Goal: Task Accomplishment & Management: Complete application form

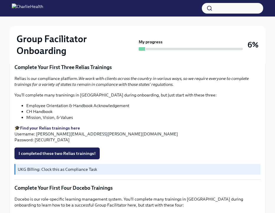
scroll to position [734, 0]
click at [53, 128] on strong "Find your Relias trainings here" at bounding box center [50, 128] width 60 height 5
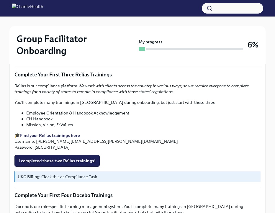
scroll to position [723, 0]
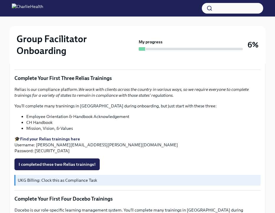
click at [40, 149] on p "🎓 Find your Relias trainings here Username: [PERSON_NAME][EMAIL_ADDRESS][PERSON…" at bounding box center [137, 145] width 246 height 18
click at [51, 145] on p "🎓 Find your Relias trainings here Username: [PERSON_NAME][EMAIL_ADDRESS][PERSON…" at bounding box center [137, 145] width 246 height 18
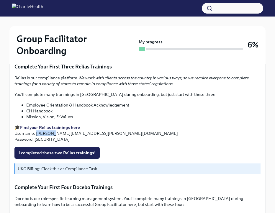
scroll to position [737, 0]
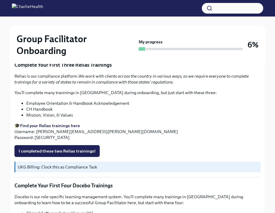
click at [35, 116] on li "Mission, Vision, & Values" at bounding box center [143, 115] width 235 height 6
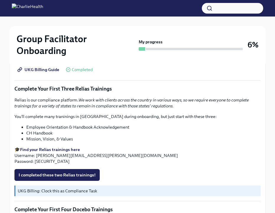
scroll to position [709, 0]
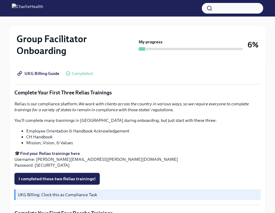
click at [57, 175] on button "I completed these two Relias trainings!" at bounding box center [56, 179] width 85 height 12
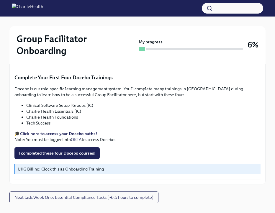
scroll to position [845, 0]
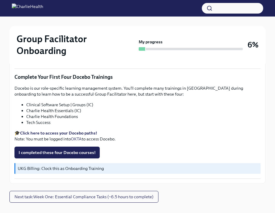
click at [62, 131] on strong "Click here to access your Docebo paths!" at bounding box center [58, 133] width 77 height 5
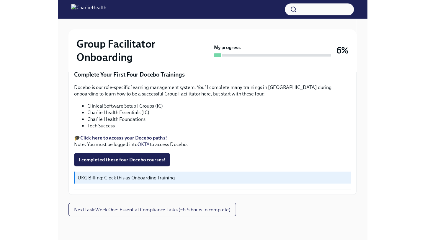
scroll to position [0, 0]
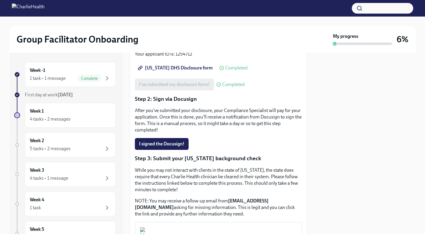
scroll to position [106, 0]
click at [162, 107] on p "After you've submitted your disclosure, your Compliance Specialist will pay for…" at bounding box center [218, 120] width 167 height 26
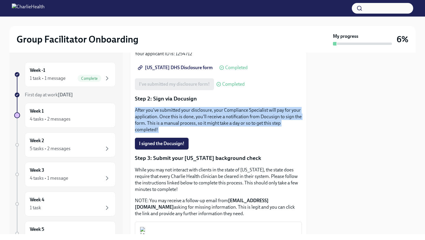
click at [162, 107] on p "After you've submitted your disclosure, your Compliance Specialist will pay for…" at bounding box center [218, 120] width 167 height 26
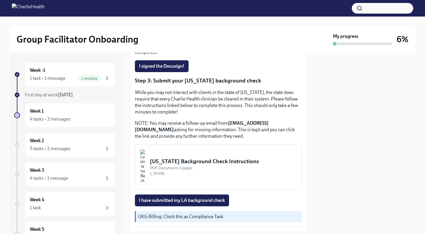
scroll to position [191, 0]
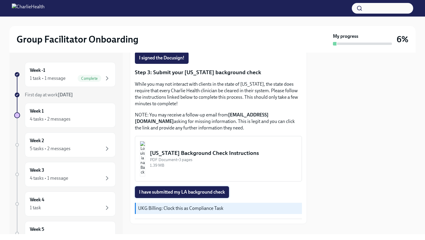
click at [180, 189] on span "I have submitted my LA background check" at bounding box center [182, 192] width 86 height 6
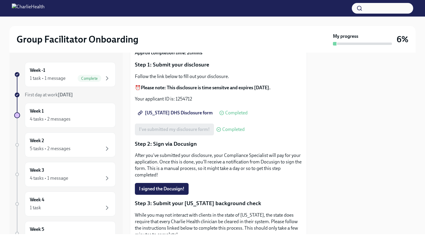
scroll to position [75, 0]
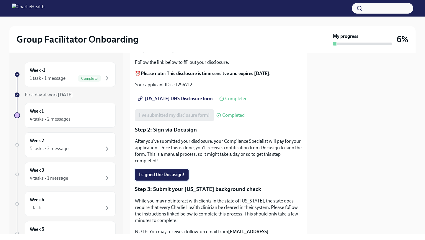
click at [170, 169] on button "I signed the Docusign!" at bounding box center [162, 175] width 54 height 12
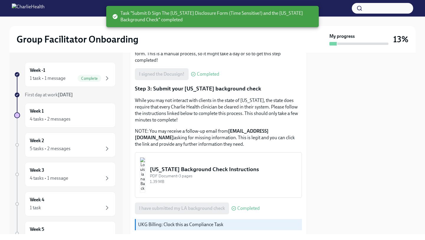
scroll to position [176, 0]
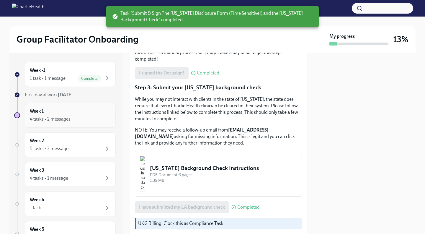
click at [75, 114] on div "Week 1 4 tasks • 2 messages" at bounding box center [70, 115] width 81 height 15
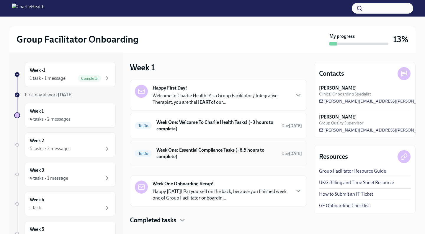
click at [201, 155] on h6 "Week One: Essential Compliance Tasks (~6.5 hours to complete)" at bounding box center [217, 153] width 121 height 13
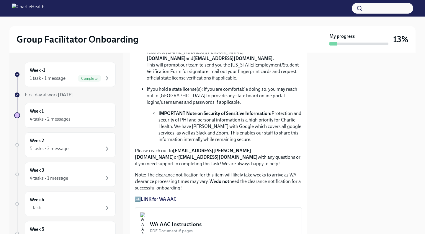
scroll to position [394, 0]
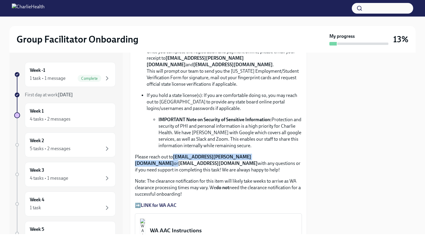
drag, startPoint x: 173, startPoint y: 158, endPoint x: 252, endPoint y: 157, distance: 78.6
click at [252, 157] on p "Please reach out to corielle.edmond@charliehealth.com or newlicense@charlieheal…" at bounding box center [218, 163] width 167 height 19
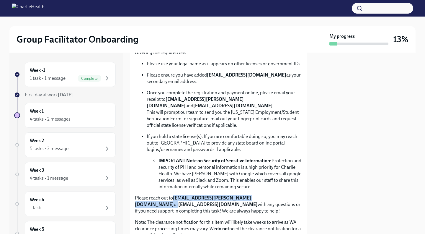
scroll to position [355, 0]
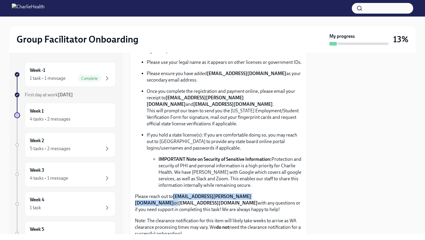
copy p "corielle.edmond@charliehealth.com o"
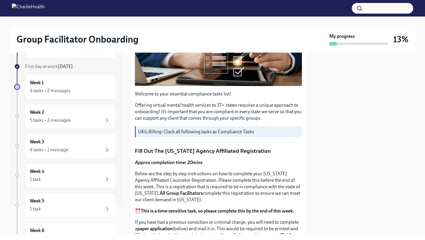
scroll to position [139, 0]
click at [197, 132] on p "UKG Billing: Clock all following tasks as Compliance Tasks" at bounding box center [219, 131] width 162 height 6
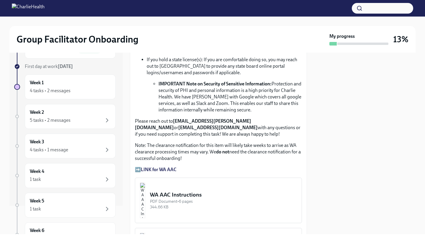
scroll to position [425, 0]
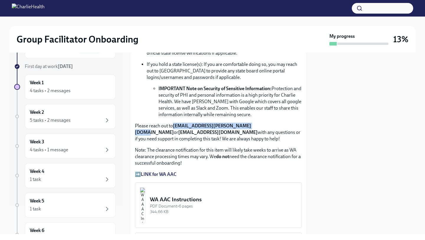
drag, startPoint x: 174, startPoint y: 126, endPoint x: 249, endPoint y: 126, distance: 75.6
click at [249, 126] on p "Please reach out to [EMAIL_ADDRESS][PERSON_NAME][DOMAIN_NAME] or [EMAIL_ADDRESS…" at bounding box center [218, 132] width 167 height 19
copy strong "[EMAIL_ADDRESS][PERSON_NAME][DOMAIN_NAME]"
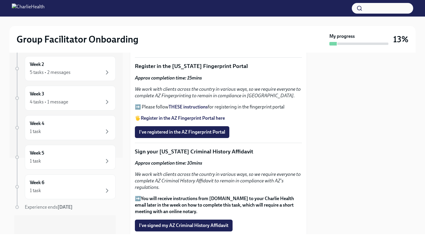
scroll to position [686, 0]
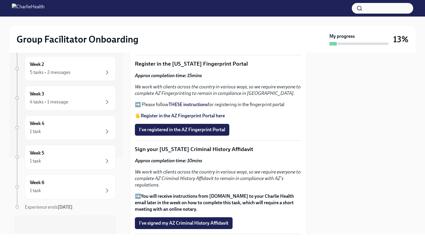
click at [183, 117] on strong "Register in the AZ Fingerprint Portal here" at bounding box center [183, 116] width 84 height 6
click at [177, 104] on strong "THESE instructions" at bounding box center [188, 105] width 39 height 6
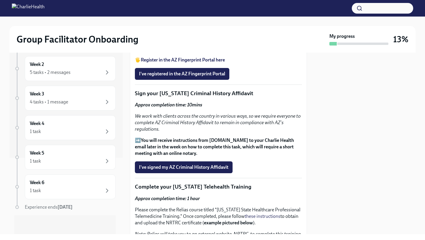
scroll to position [745, 0]
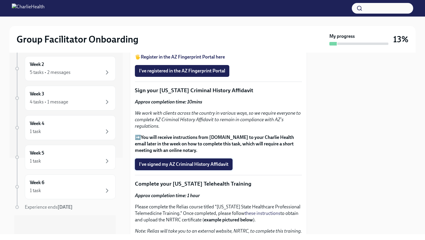
click at [171, 166] on span "I've signed my AZ Criminal History Affidavit" at bounding box center [184, 164] width 90 height 6
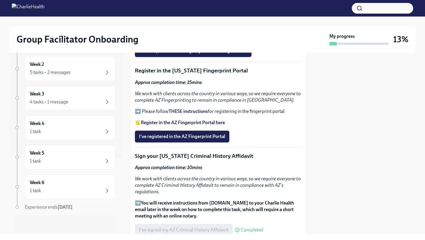
scroll to position [674, 0]
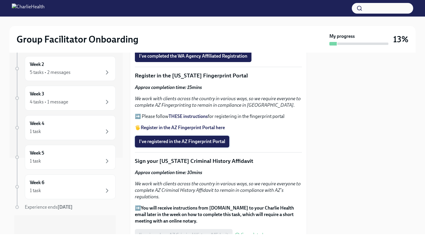
click at [173, 142] on span "I've registered in the AZ Fingerprint Portal" at bounding box center [182, 142] width 86 height 6
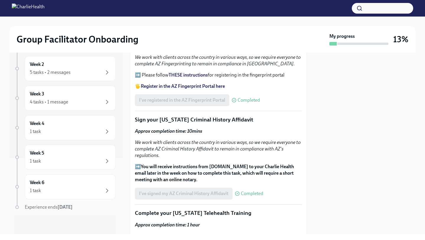
scroll to position [718, 0]
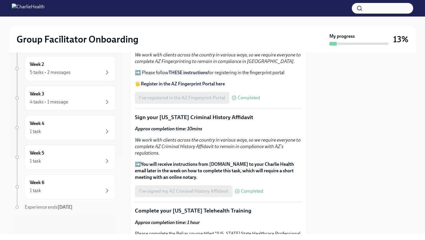
click at [171, 189] on div "I've signed my AZ Criminal History Affidavit Completed" at bounding box center [199, 191] width 128 height 12
click at [257, 195] on div "I've signed my AZ Criminal History Affidavit Completed" at bounding box center [199, 191] width 128 height 12
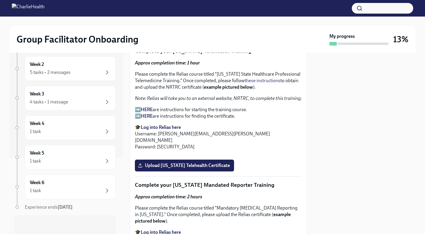
scroll to position [877, 0]
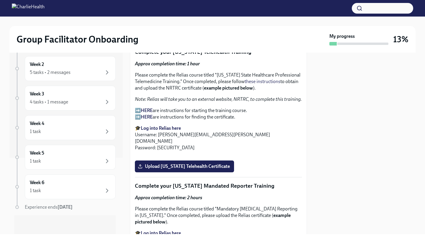
click at [149, 127] on strong "Log into Relias here" at bounding box center [161, 128] width 40 height 6
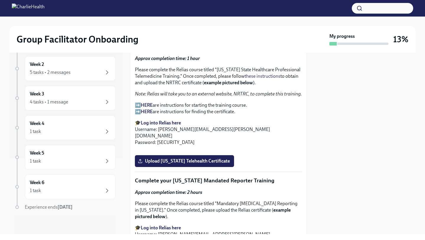
scroll to position [884, 0]
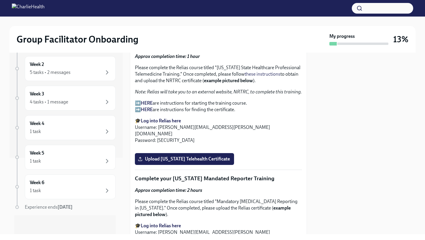
click at [143, 101] on strong "HERE" at bounding box center [147, 103] width 12 height 6
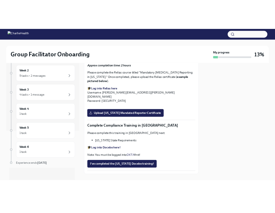
scroll to position [1027, 0]
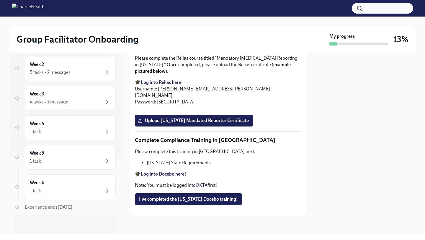
click at [186, 22] on label "Upload Washington Telehealth Certificate" at bounding box center [184, 16] width 99 height 12
click at [0, 0] on input "Upload Washington Telehealth Certificate" at bounding box center [0, 0] width 0 height 0
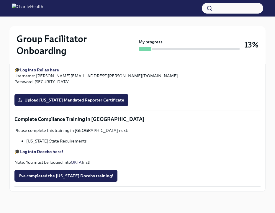
scroll to position [1020, 0]
click at [77, 15] on span "Upload Washington Telehealth Certificate" at bounding box center [63, 12] width 88 height 6
click at [0, 0] on input "Upload Washington Telehealth Certificate" at bounding box center [0, 0] width 0 height 0
click at [57, 150] on strong "Log into Docebo here!" at bounding box center [41, 151] width 43 height 5
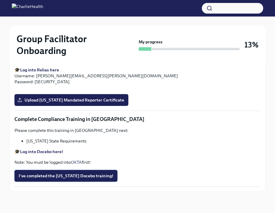
click at [53, 176] on span "I've completed the Louisiana Docebo training!" at bounding box center [66, 176] width 95 height 6
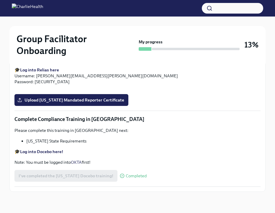
scroll to position [1065, 0]
